Goal: Check status: Check status

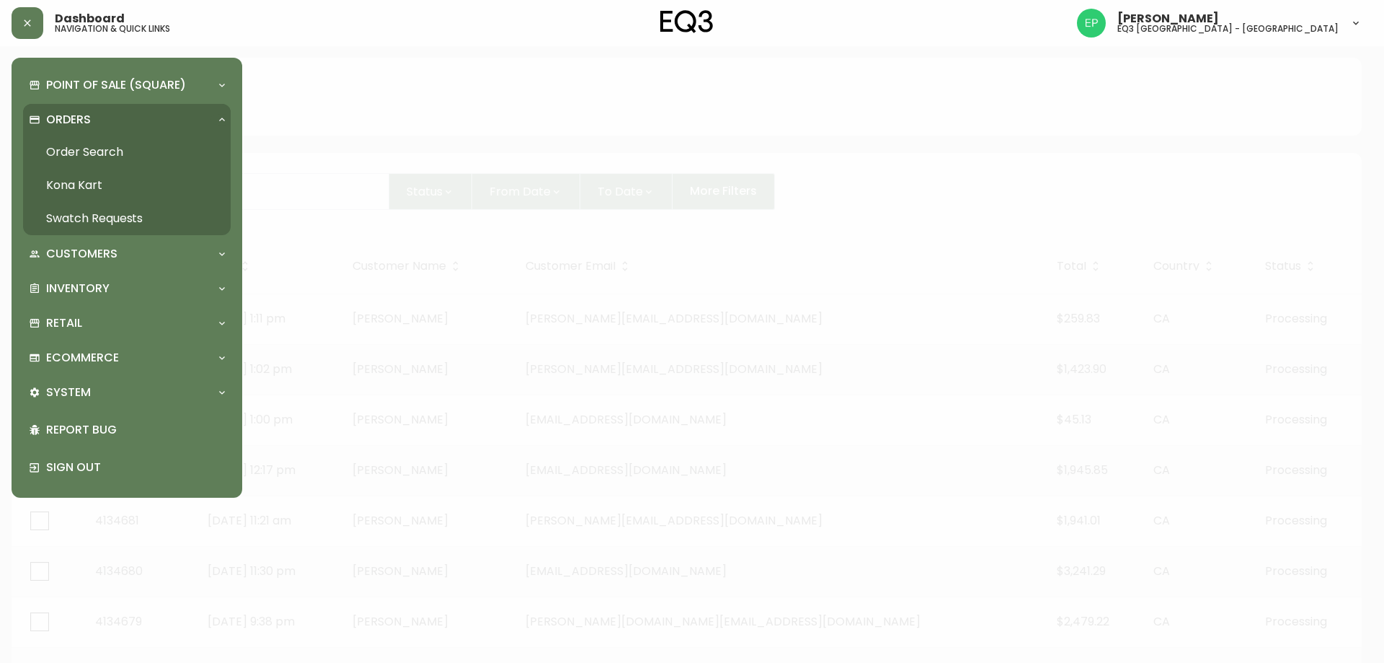
click at [80, 149] on link "Order Search" at bounding box center [127, 152] width 208 height 33
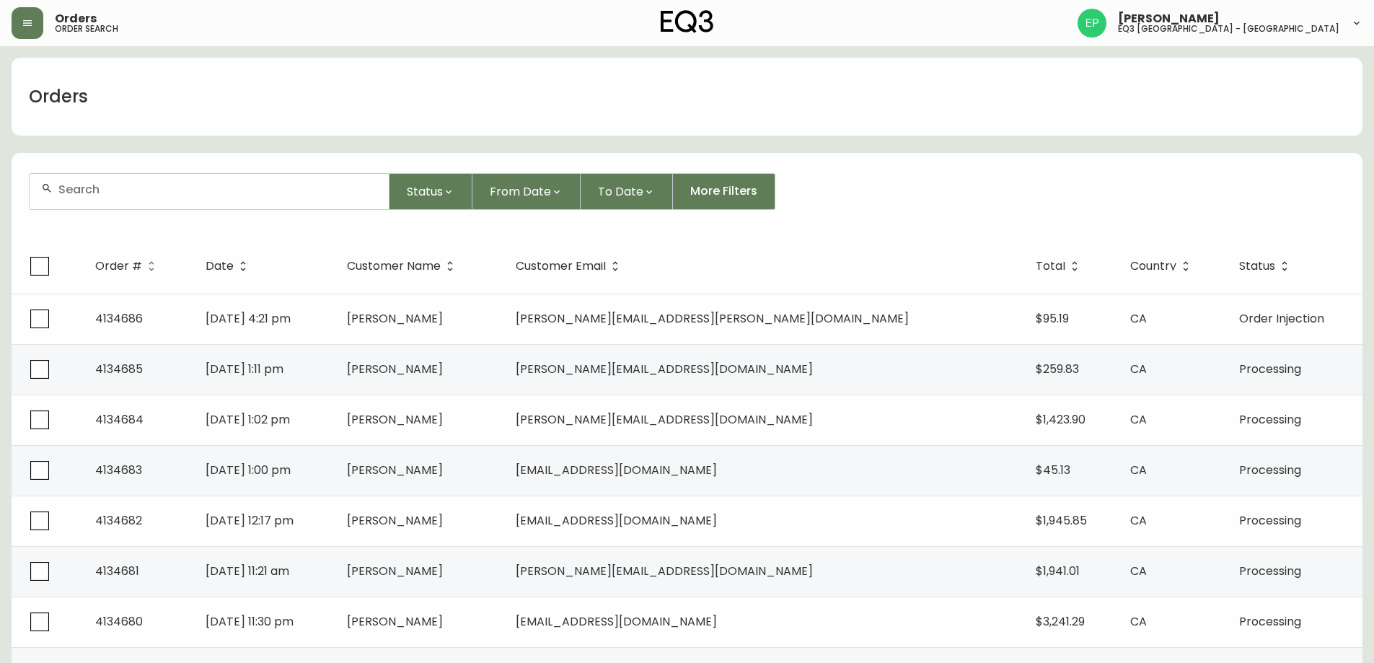
click at [173, 187] on input "text" at bounding box center [217, 189] width 319 height 14
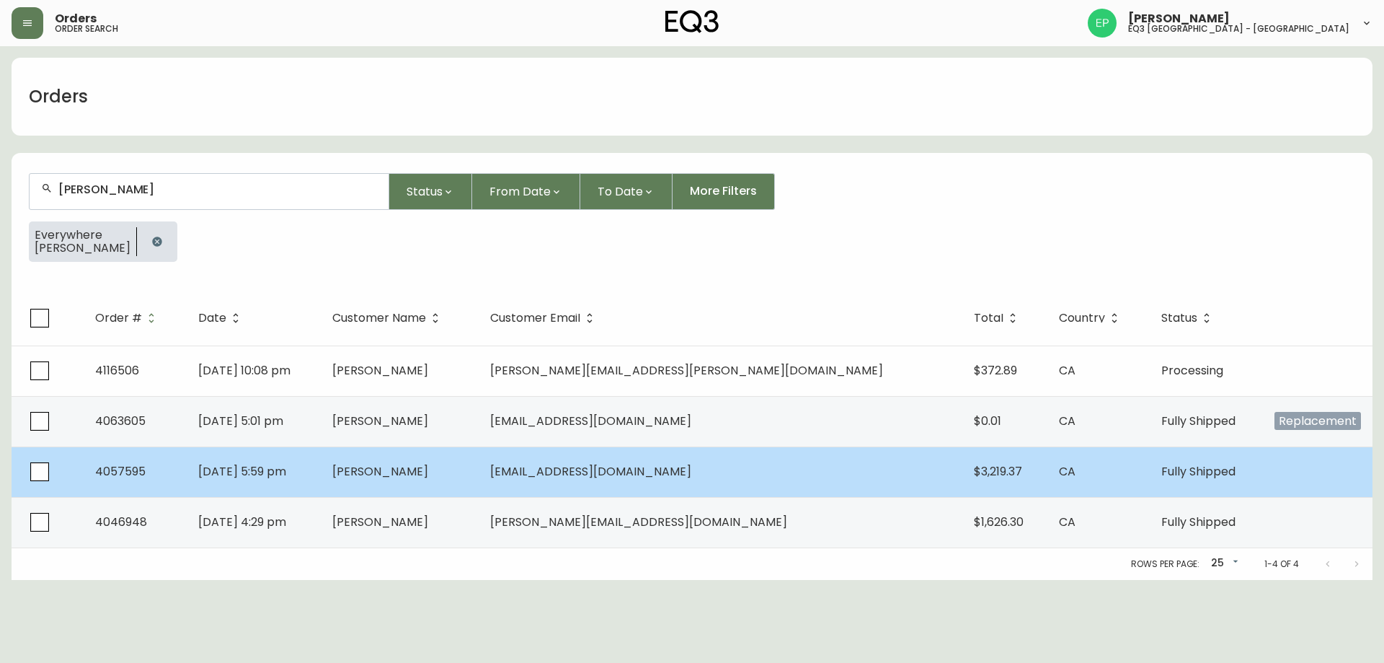
type input "[PERSON_NAME]"
click at [479, 486] on td "[PERSON_NAME]" at bounding box center [400, 471] width 158 height 50
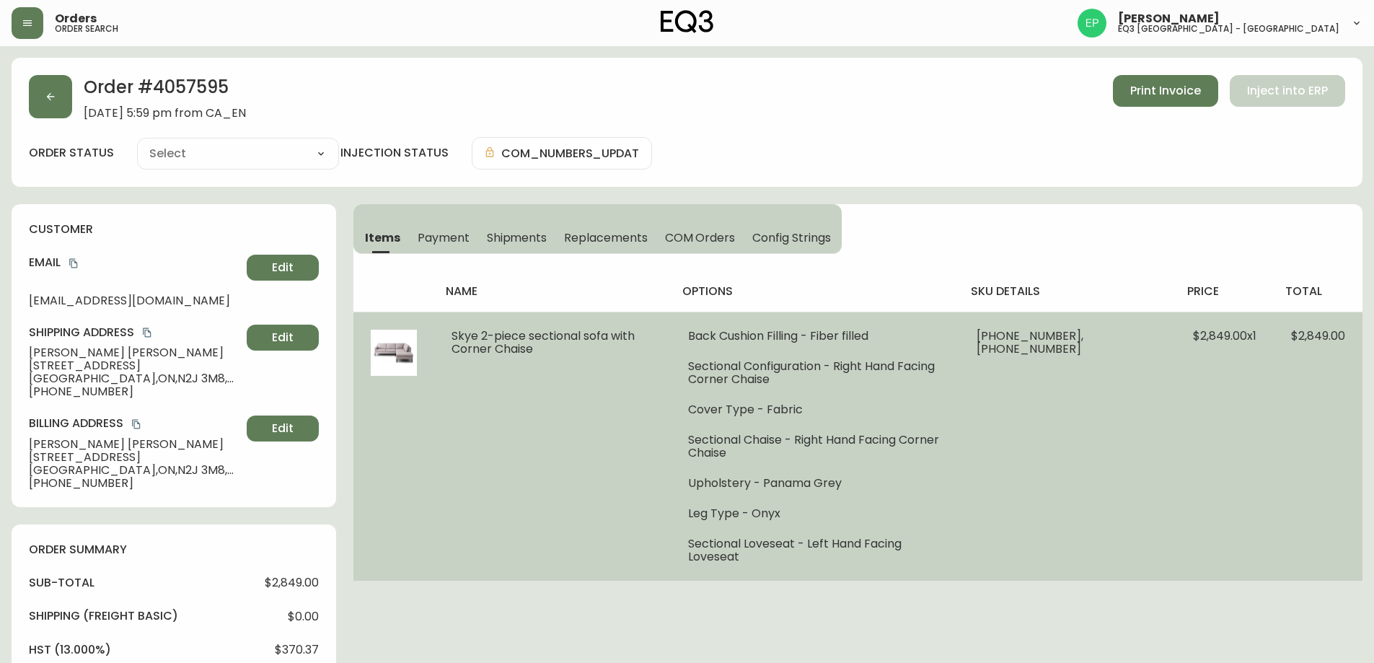
type input "Fully Shipped"
select select "FULLY_SHIPPED"
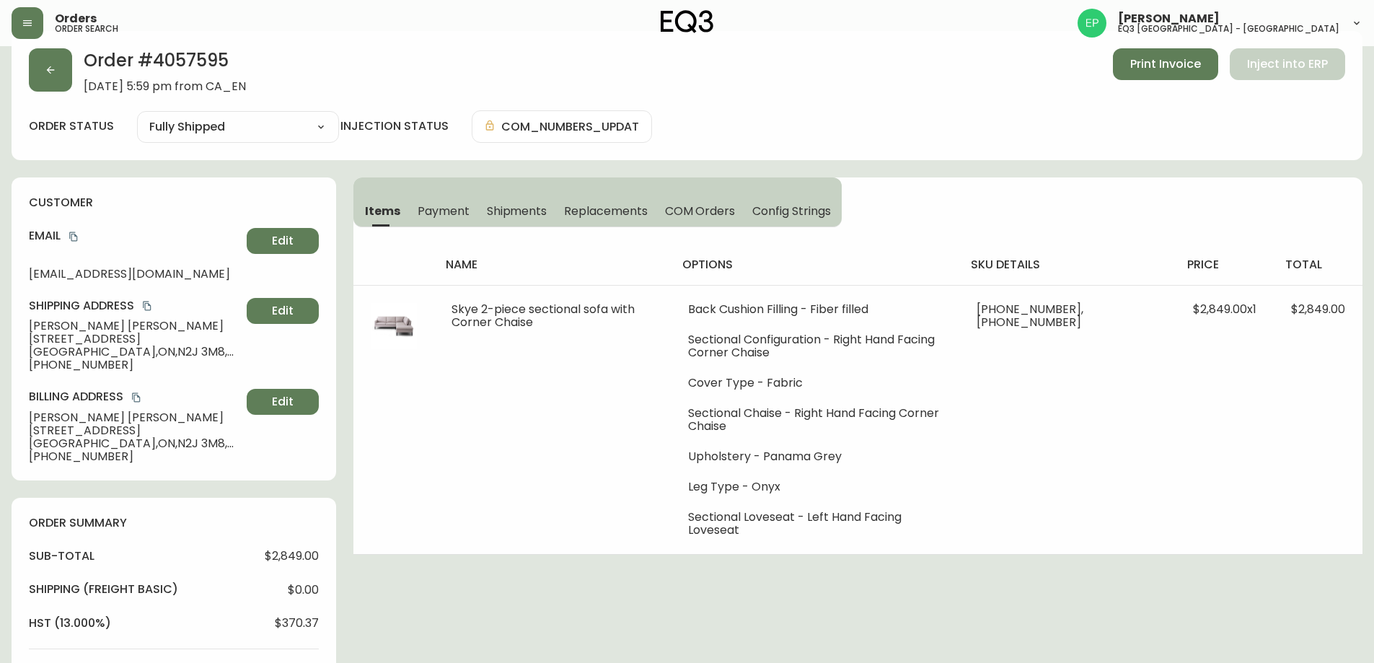
scroll to position [72, 0]
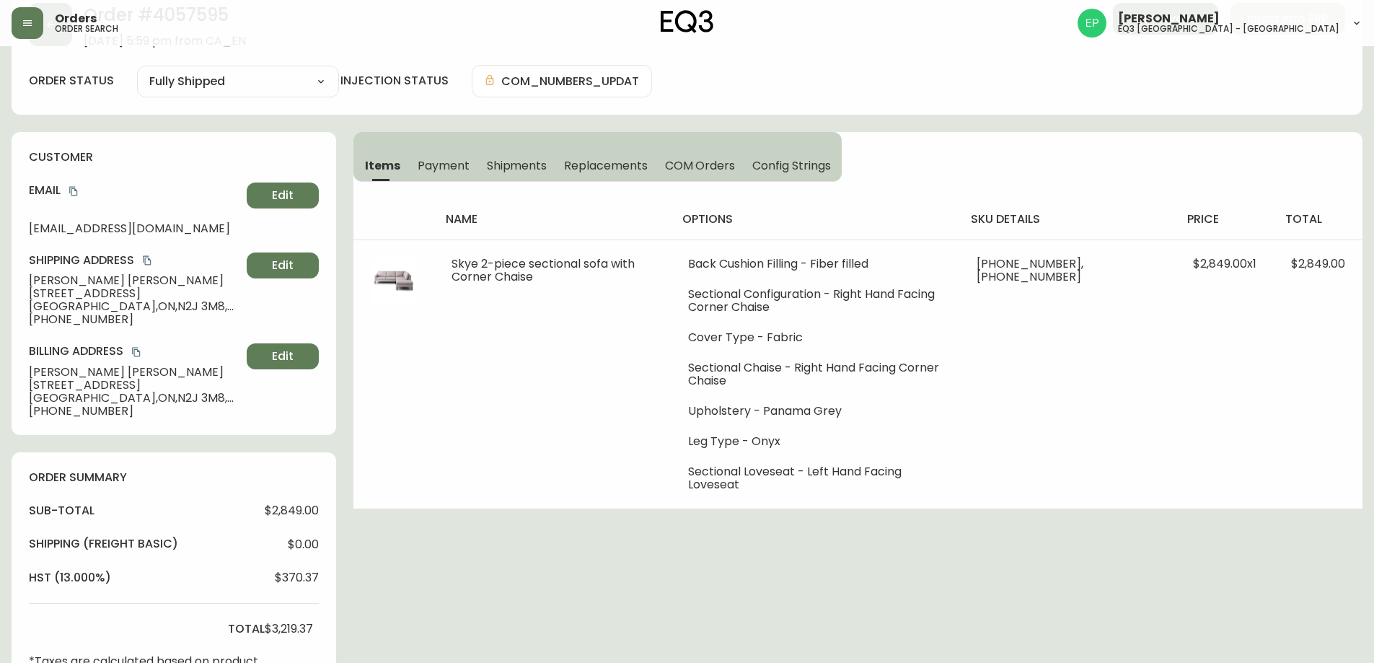
click at [68, 104] on div "Order # 4057595 [DATE] 5:59 pm from CA_EN Print Invoice Inject into ERP order s…" at bounding box center [687, 50] width 1350 height 129
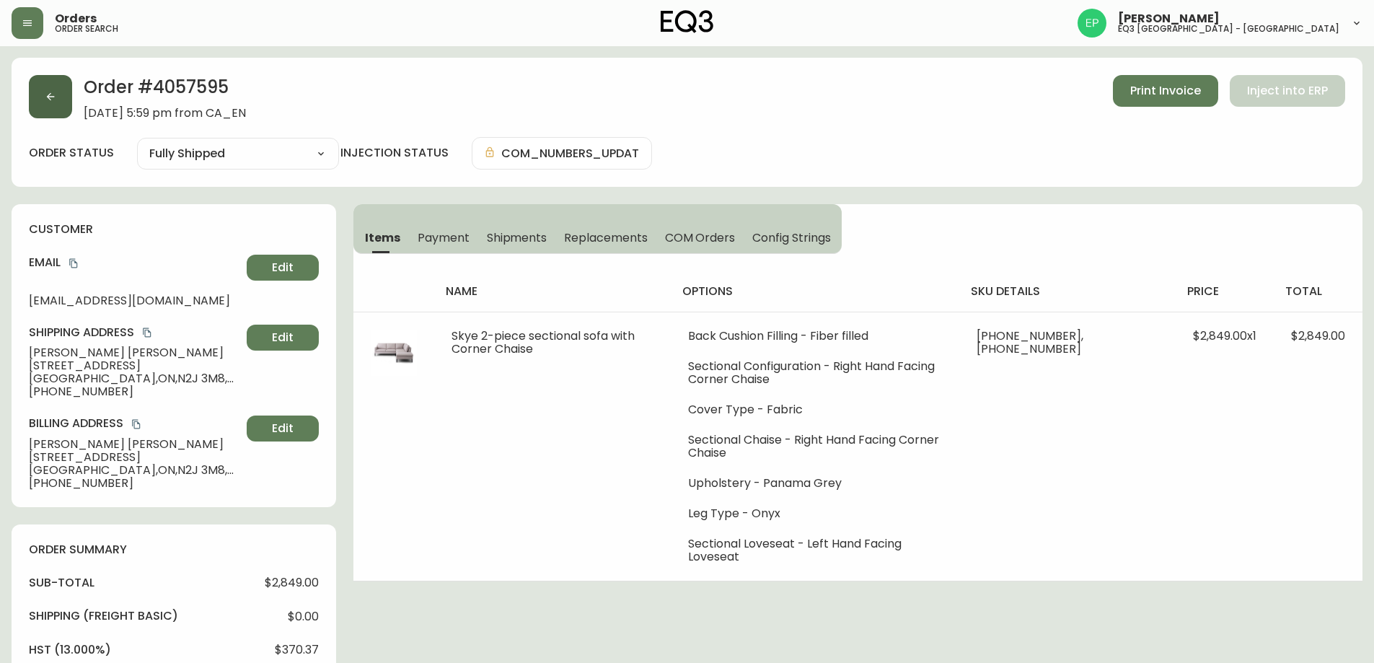
drag, startPoint x: 61, startPoint y: 115, endPoint x: 66, endPoint y: 106, distance: 10.4
click at [66, 106] on button "button" at bounding box center [50, 96] width 43 height 43
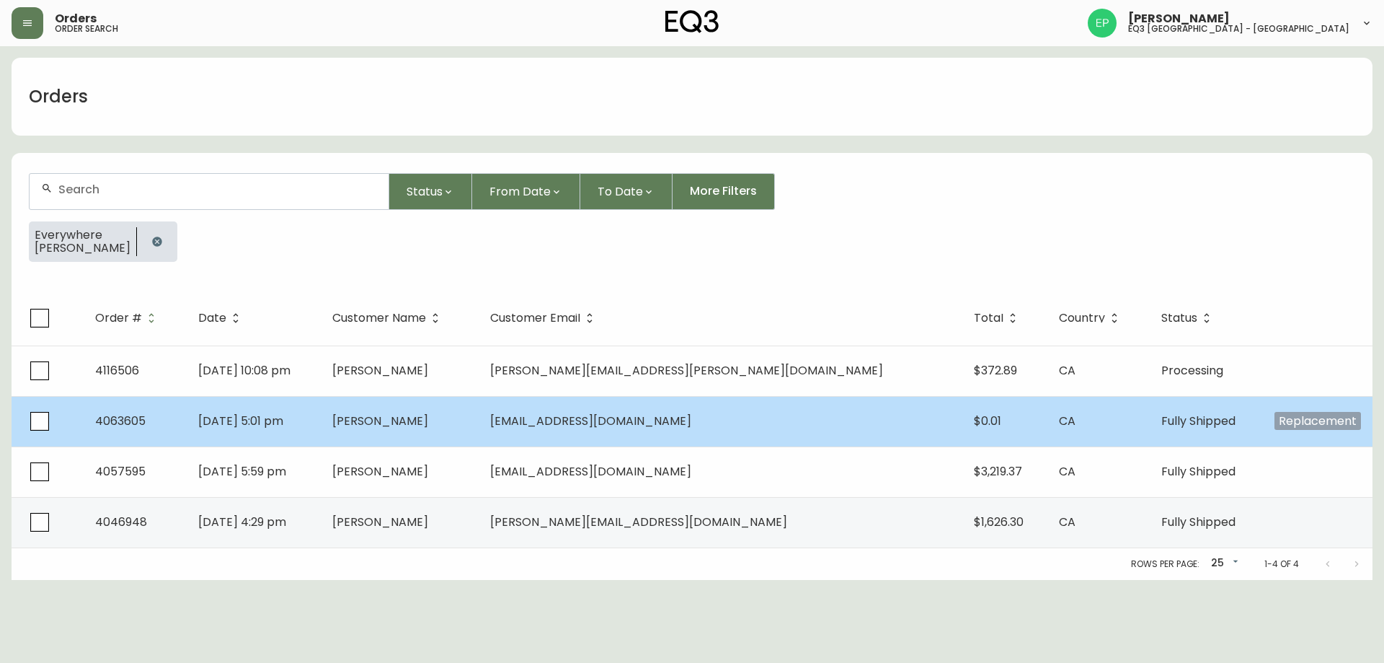
click at [827, 432] on td "[EMAIL_ADDRESS][DOMAIN_NAME]" at bounding box center [721, 421] width 484 height 50
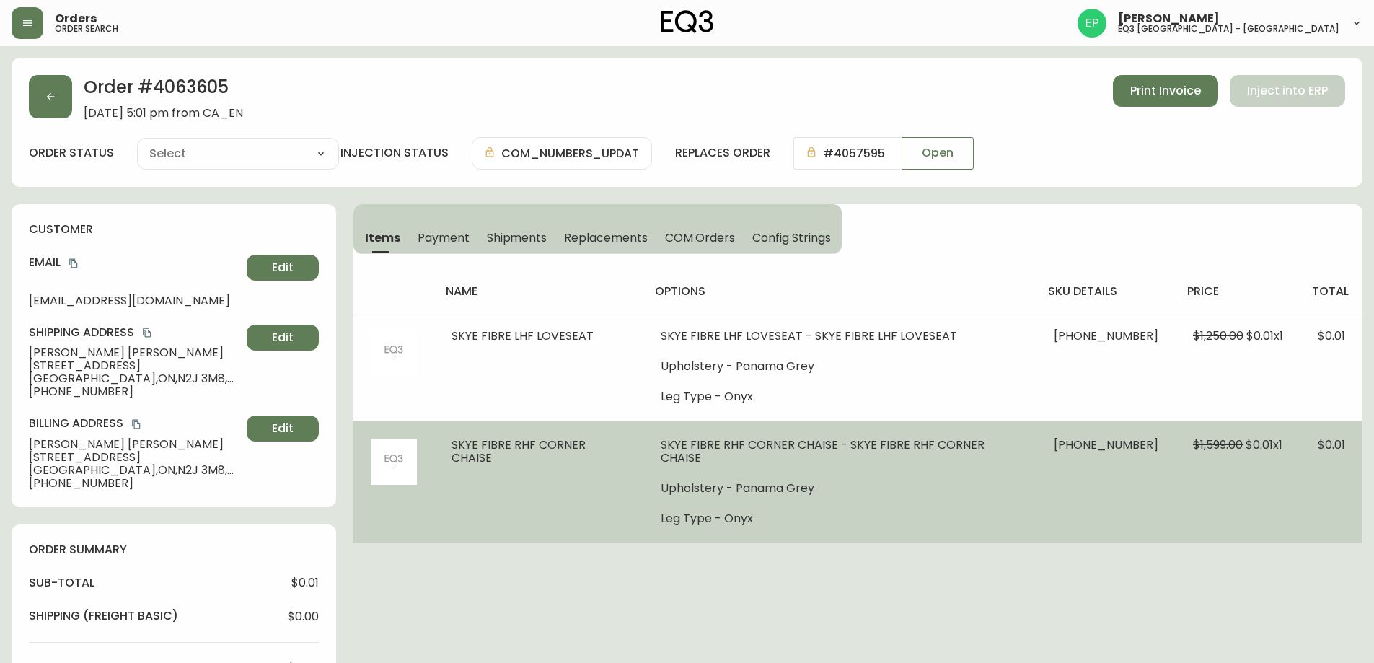
type input "Fully Shipped"
select select "FULLY_SHIPPED"
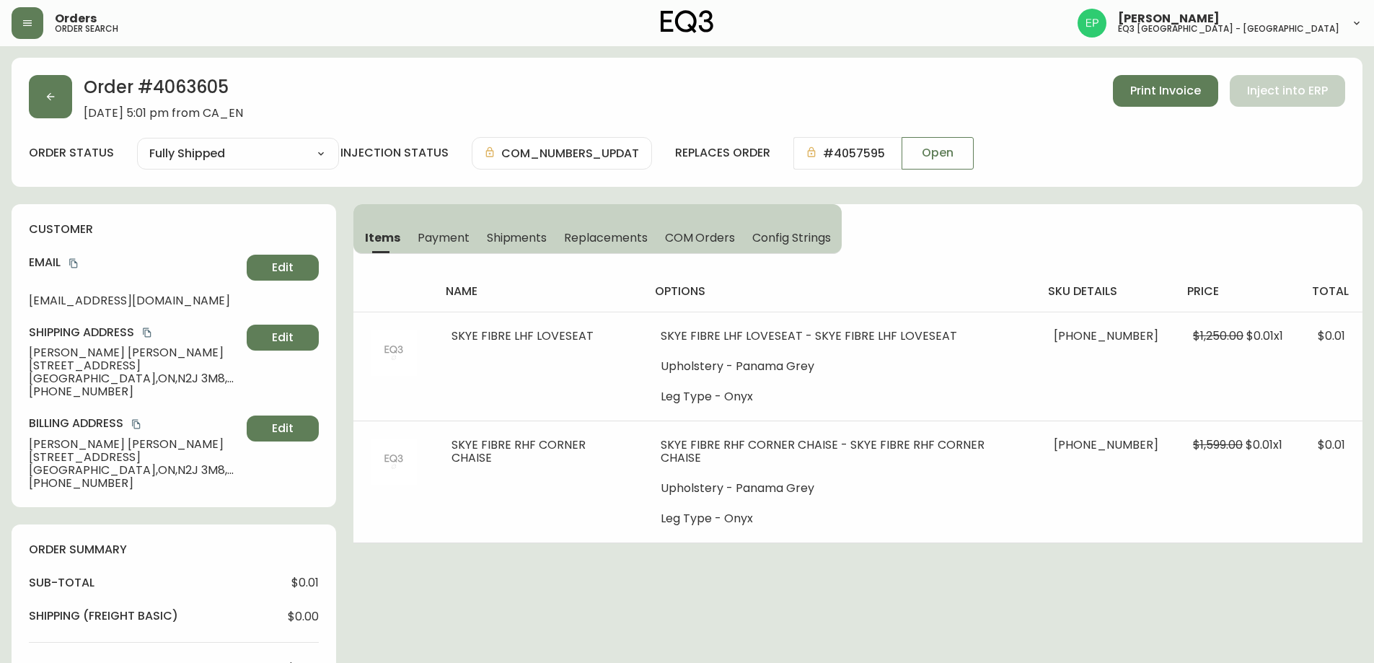
drag, startPoint x: 423, startPoint y: 501, endPoint x: 412, endPoint y: 230, distance: 271.3
click at [58, 102] on button "button" at bounding box center [50, 96] width 43 height 43
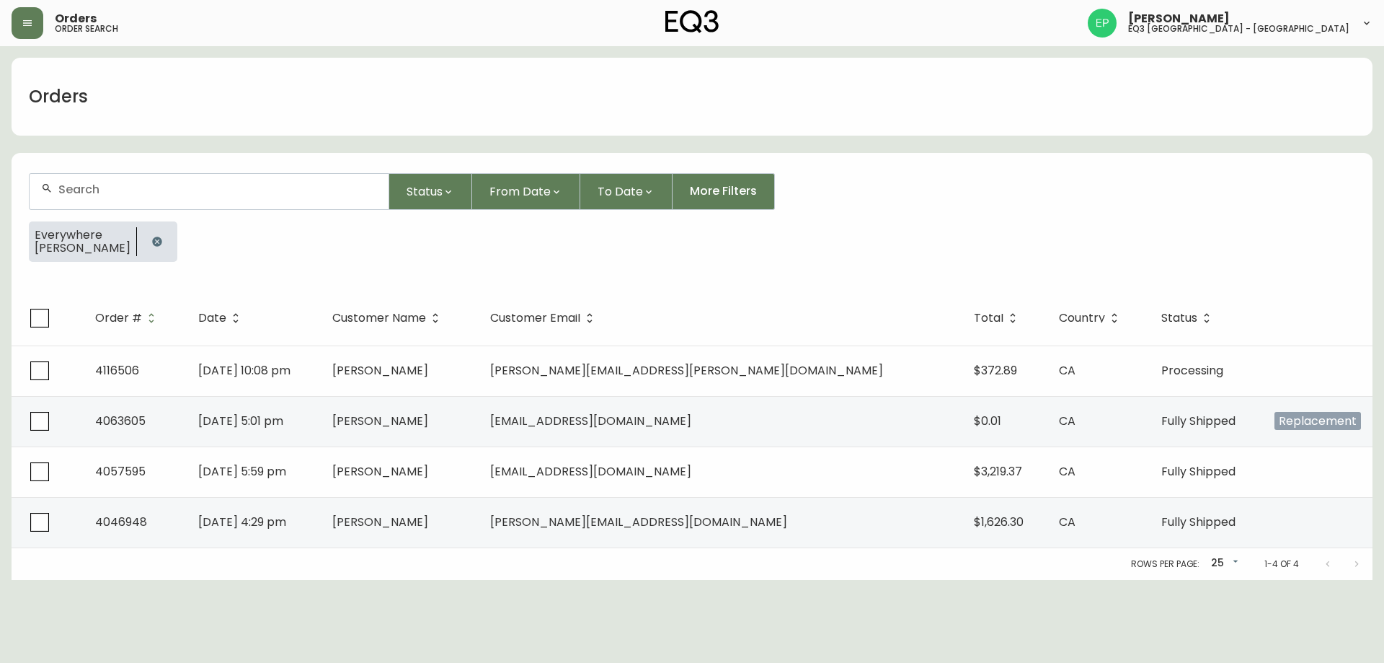
click at [169, 96] on div "Orders" at bounding box center [692, 97] width 1361 height 78
click at [151, 236] on icon "button" at bounding box center [157, 242] width 12 height 12
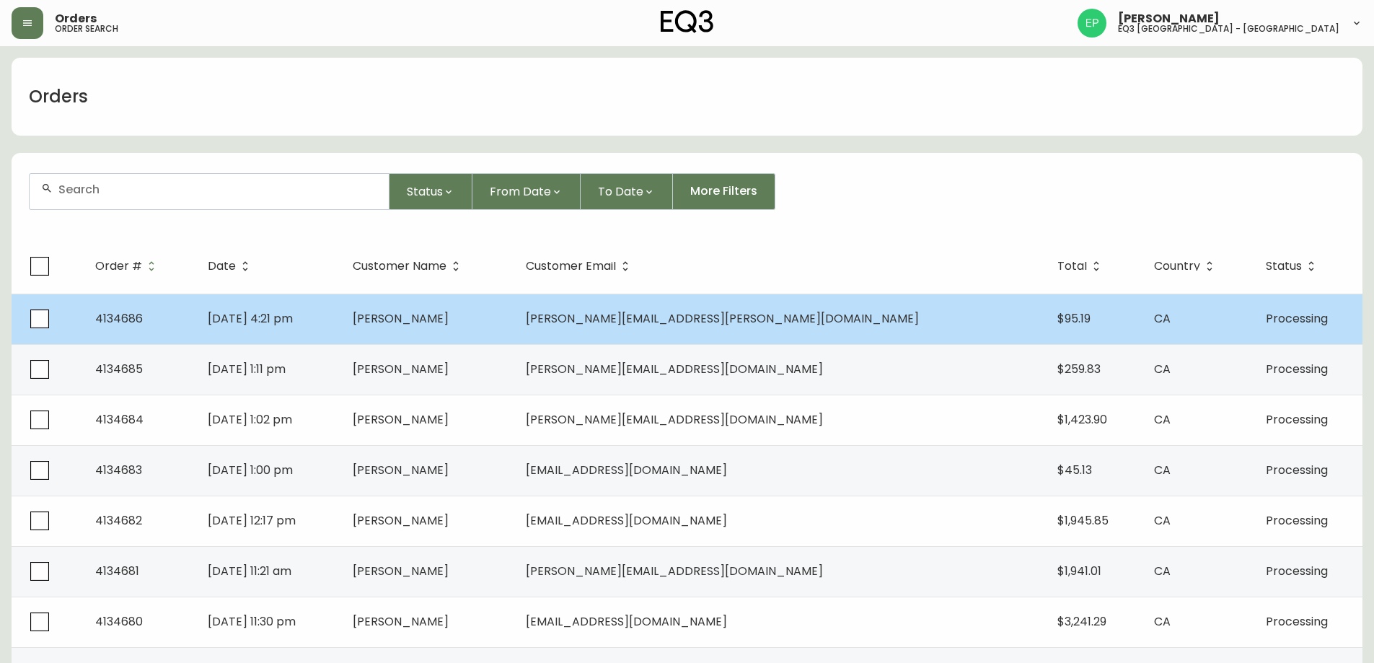
click at [341, 332] on td "[DATE] 4:21 pm" at bounding box center [268, 318] width 145 height 50
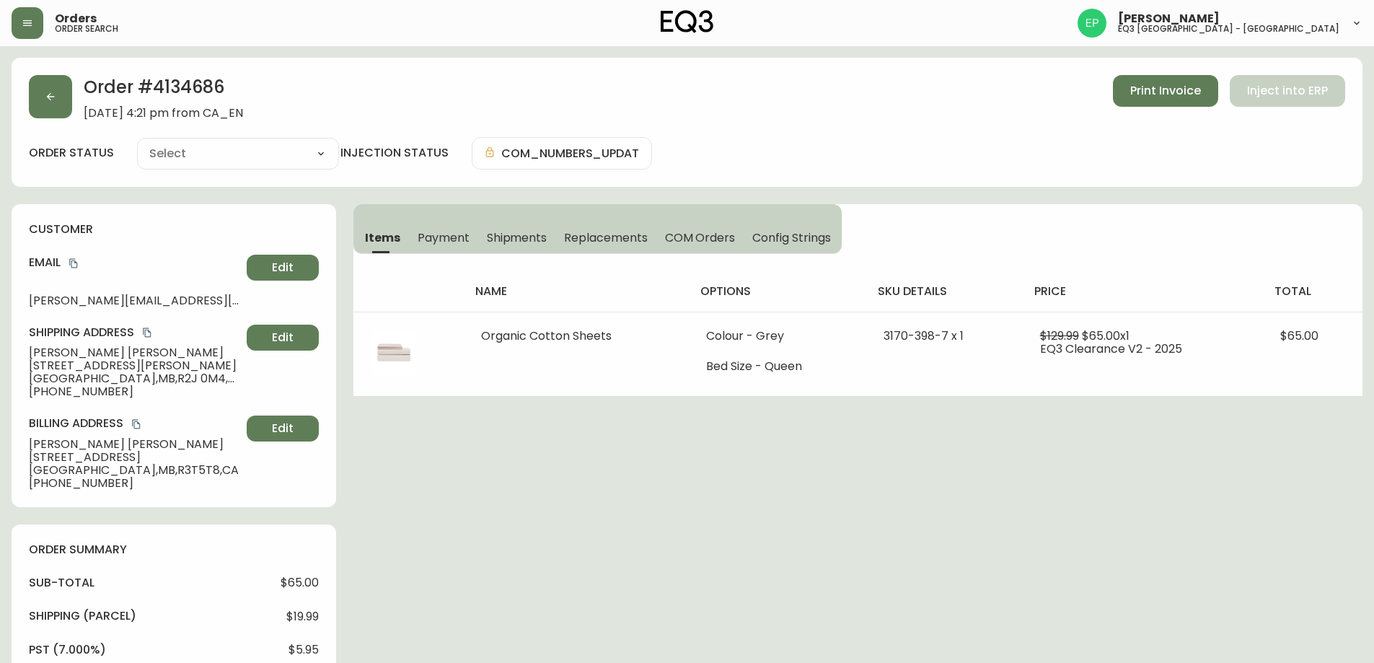
type input "Processing"
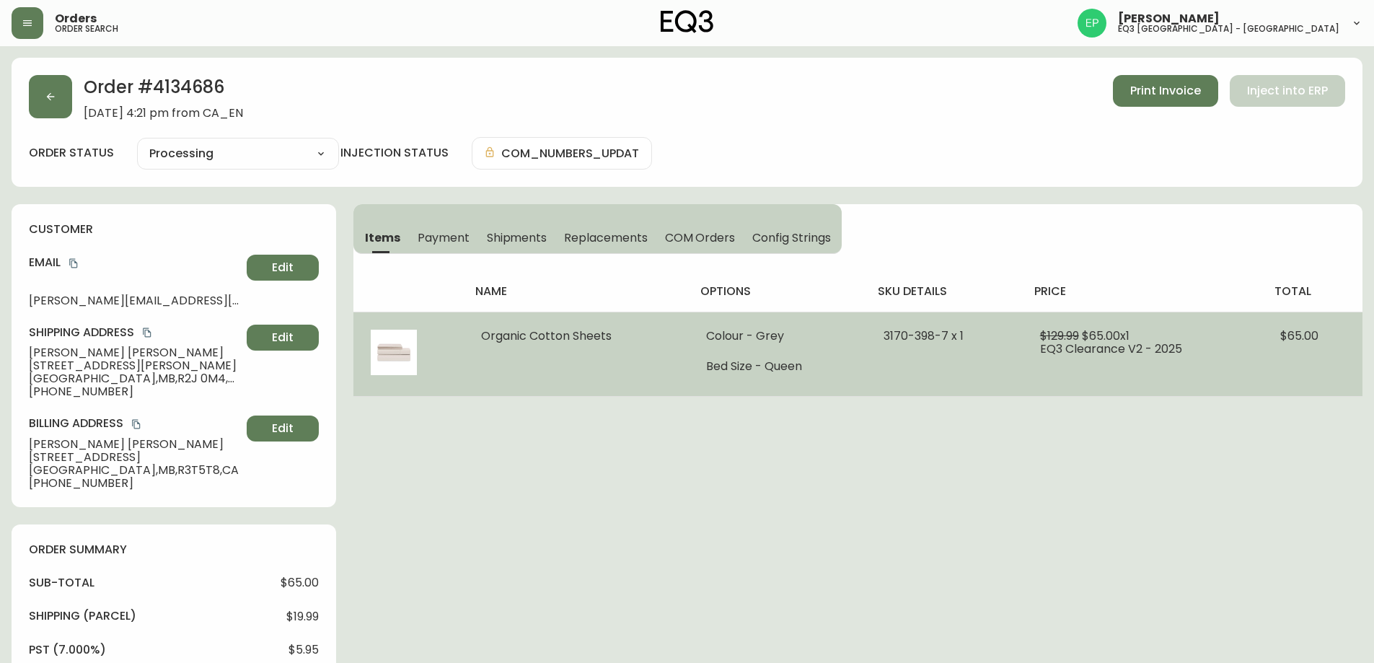
select select "PROCESSING"
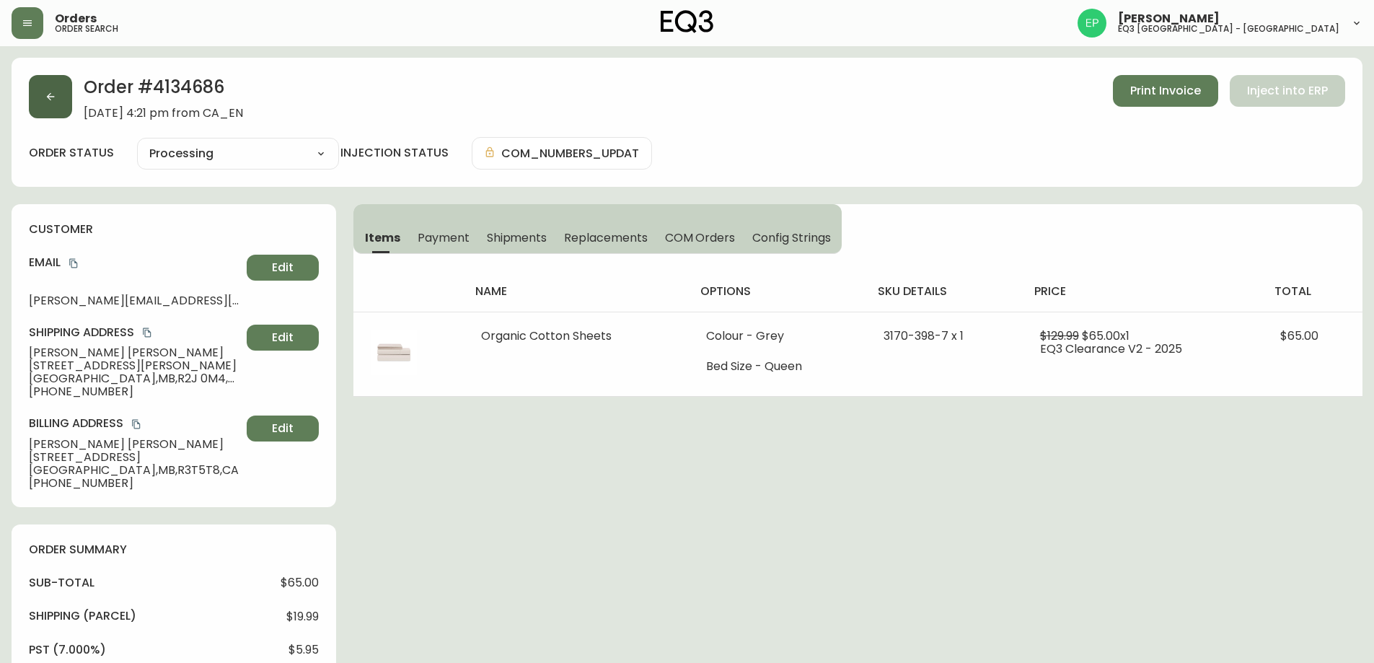
click at [43, 92] on button "button" at bounding box center [50, 96] width 43 height 43
